Goal: Check status: Check status

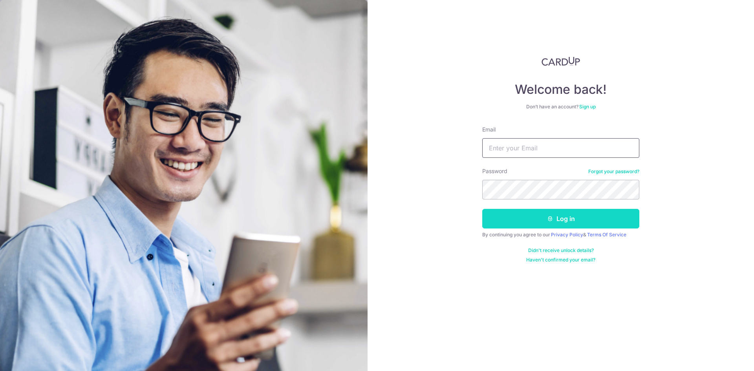
type input "[EMAIL_ADDRESS][DOMAIN_NAME]"
click at [566, 215] on button "Log in" at bounding box center [560, 219] width 157 height 20
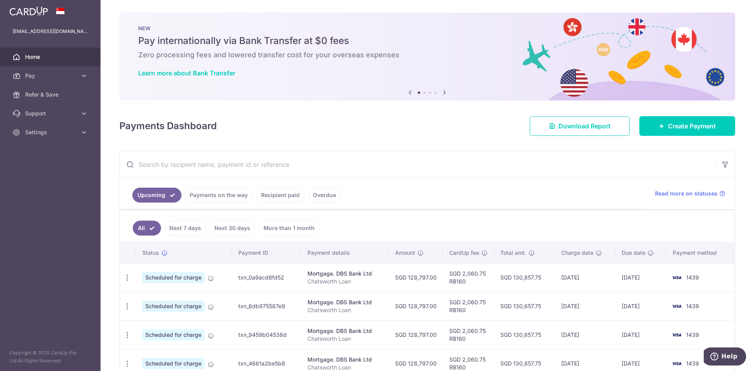
click at [228, 200] on link "Payments on the way" at bounding box center [219, 195] width 68 height 15
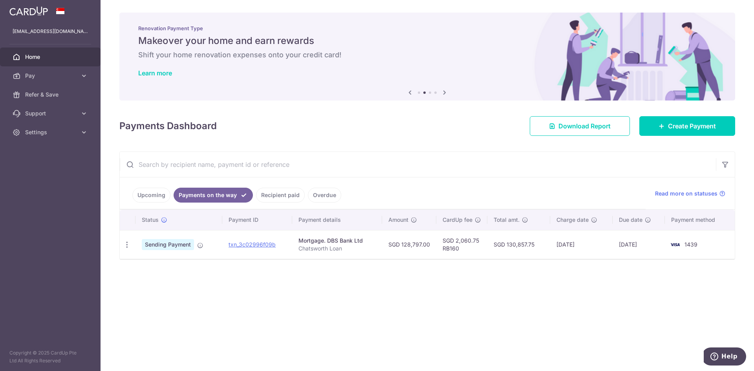
click at [279, 192] on link "Recipient paid" at bounding box center [280, 195] width 49 height 15
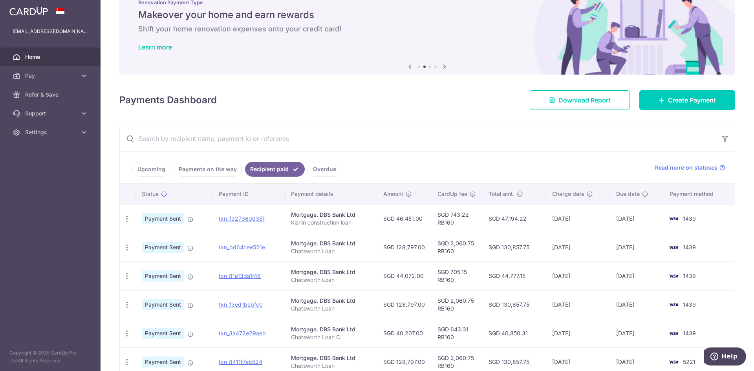
scroll to position [39, 0]
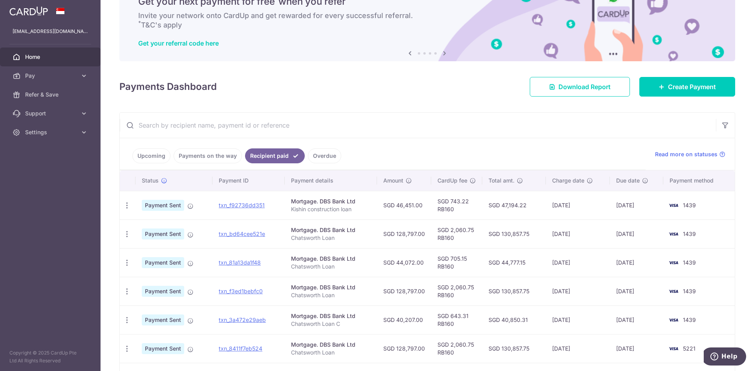
click at [32, 51] on link "Home" at bounding box center [50, 57] width 101 height 19
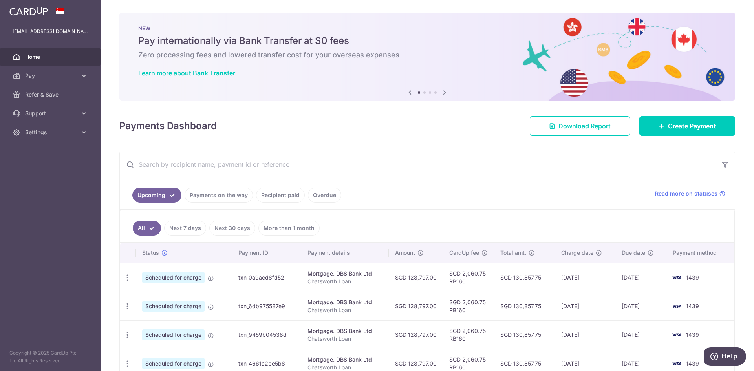
click at [215, 200] on link "Payments on the way" at bounding box center [219, 195] width 68 height 15
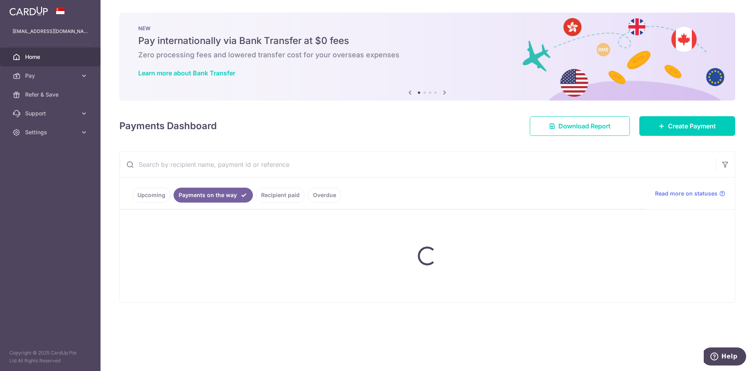
click at [239, 197] on link "Payments on the way" at bounding box center [213, 195] width 79 height 15
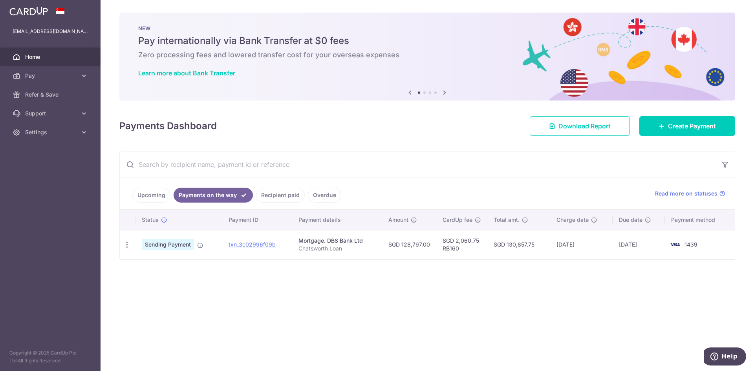
click at [279, 196] on link "Recipient paid" at bounding box center [280, 195] width 49 height 15
